Goal: Task Accomplishment & Management: Manage account settings

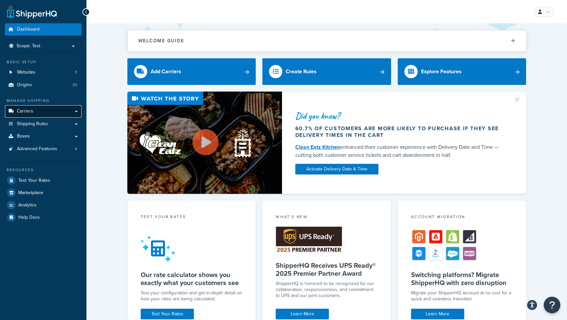
click at [25, 111] on span "Carriers" at bounding box center [25, 111] width 16 height 6
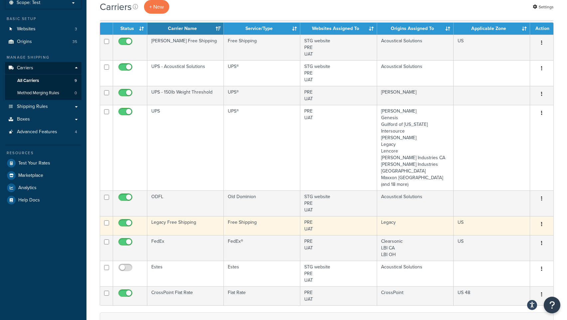
scroll to position [48, 0]
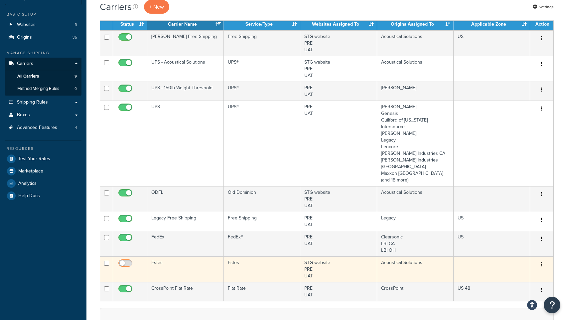
click at [128, 260] on input "checkbox" at bounding box center [126, 264] width 18 height 8
checkbox input "true"
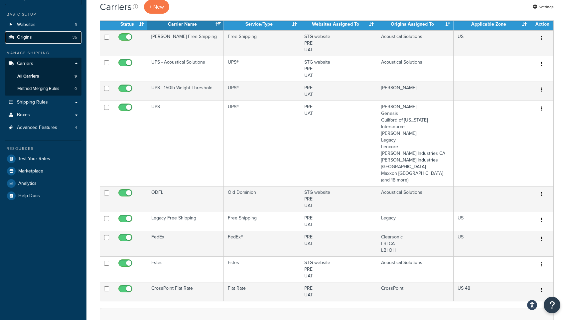
click at [26, 38] on span "Origins" at bounding box center [24, 38] width 15 height 6
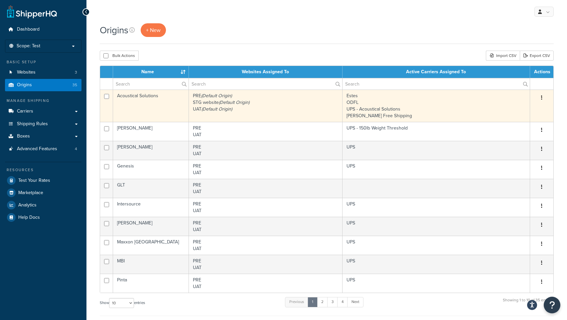
click at [138, 96] on td "Acoustical Solutions" at bounding box center [151, 105] width 76 height 32
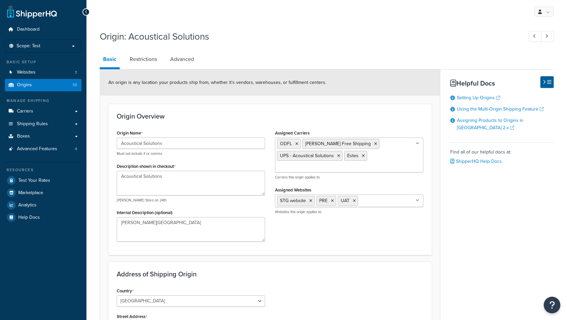
select select "46"
click at [548, 12] on link at bounding box center [543, 12] width 19 height 10
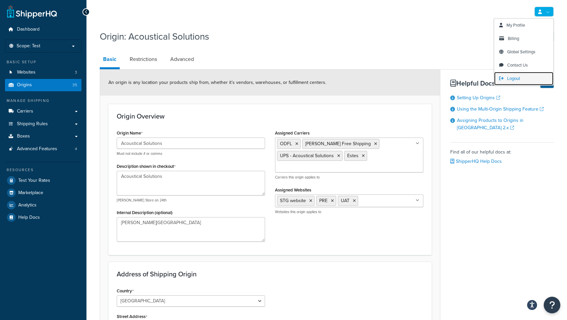
click at [518, 77] on span "Logout" at bounding box center [513, 78] width 13 height 6
